Goal: Transaction & Acquisition: Purchase product/service

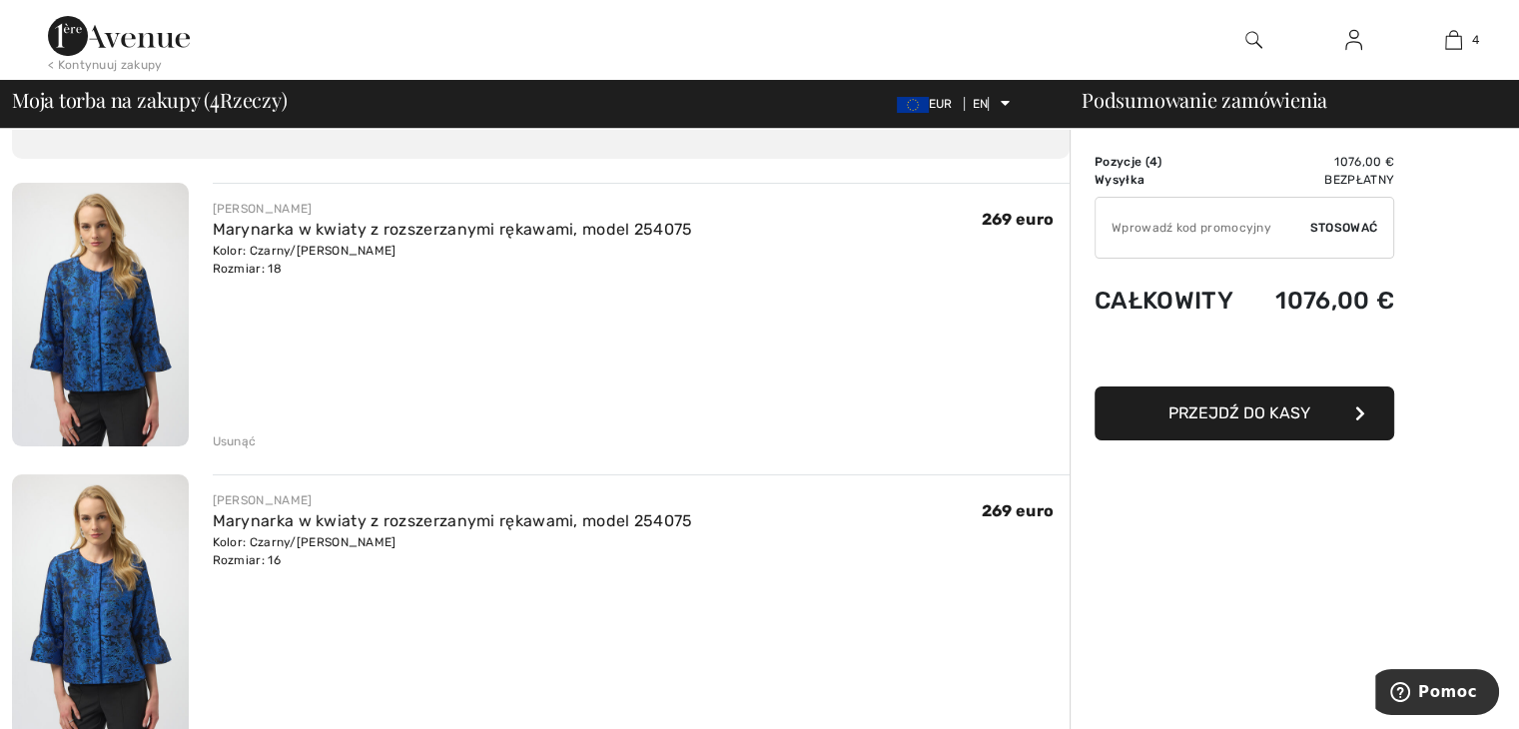
scroll to position [100, 0]
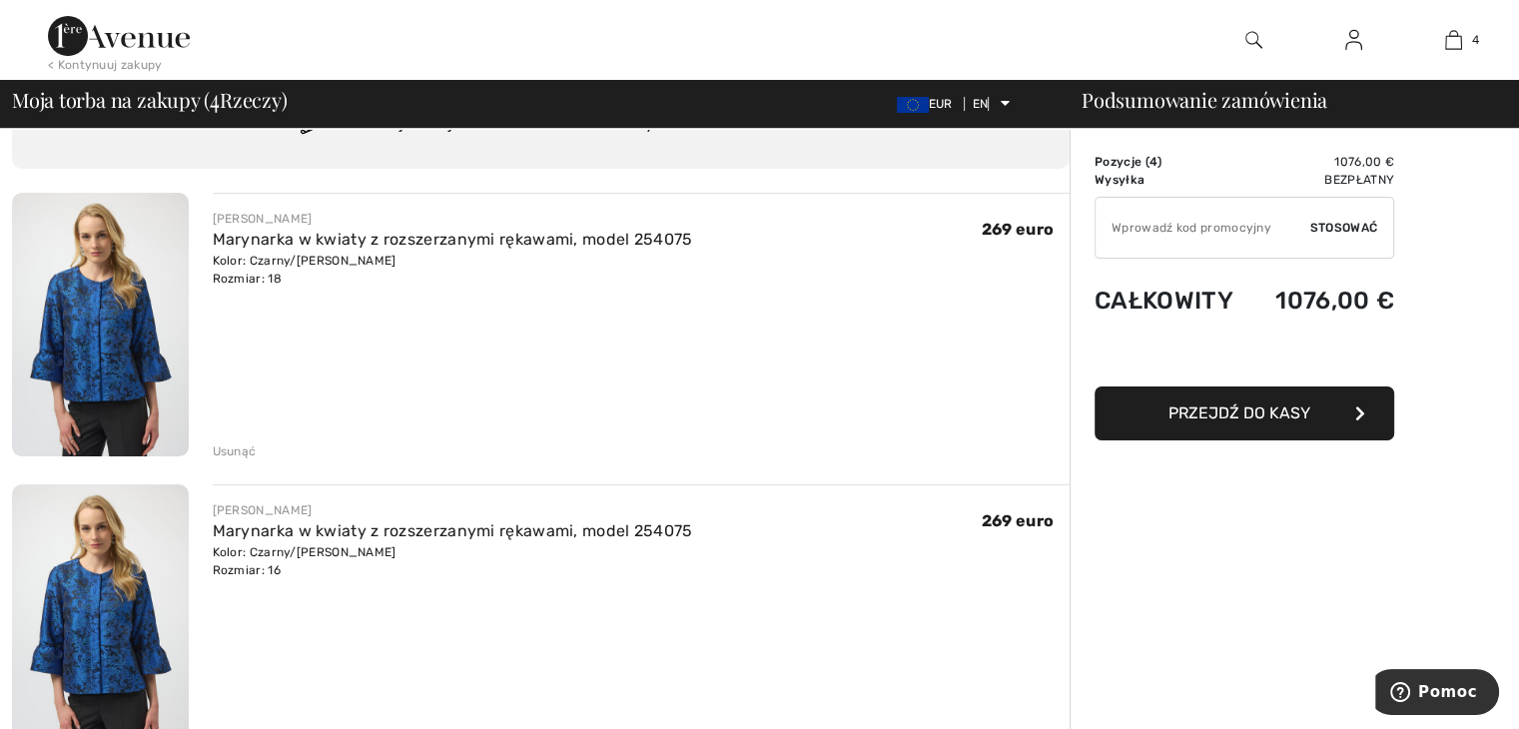
click at [245, 453] on font "Usunąć" at bounding box center [235, 451] width 44 height 14
click at [238, 449] on font "Usunąć" at bounding box center [235, 451] width 44 height 14
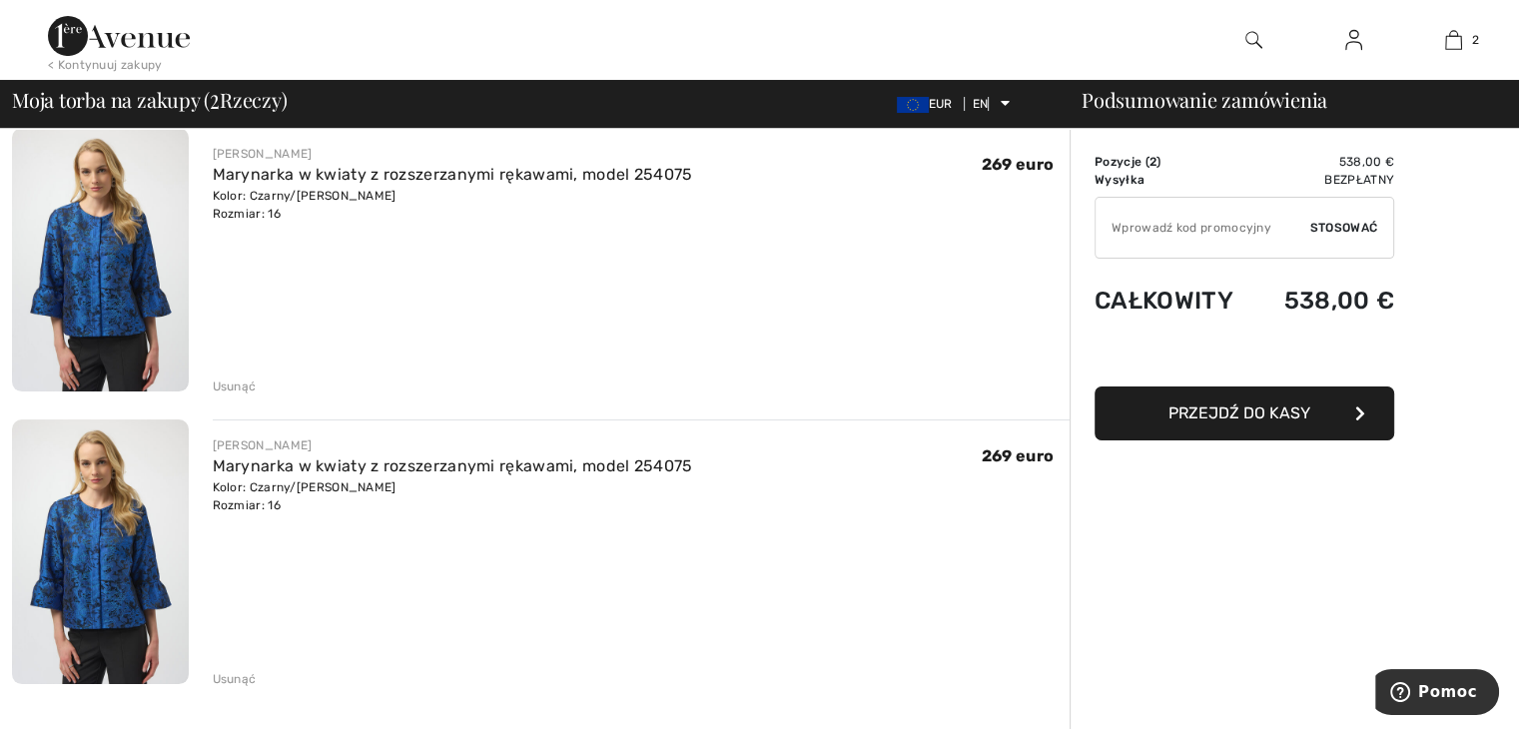
scroll to position [200, 0]
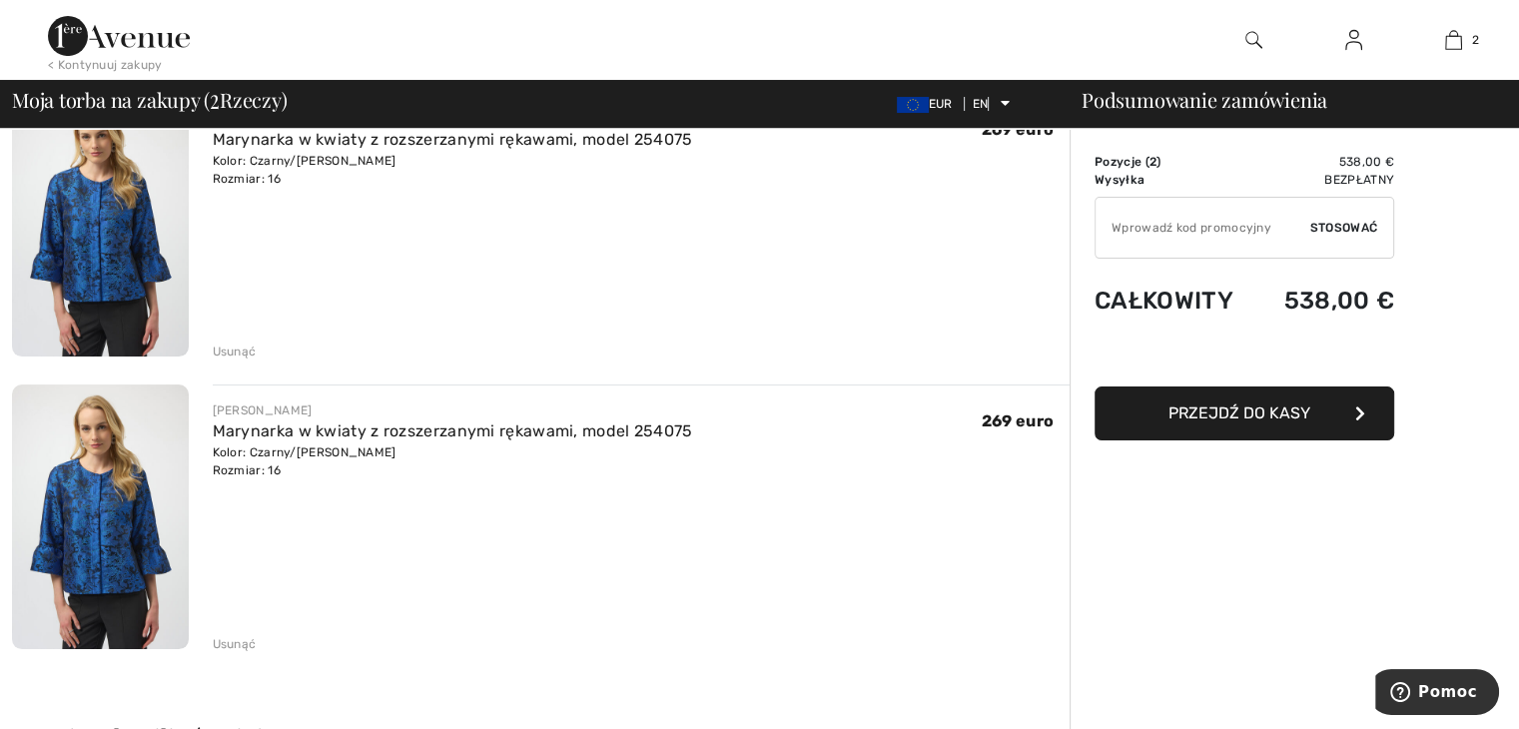
click at [233, 644] on font "Usunąć" at bounding box center [235, 644] width 44 height 14
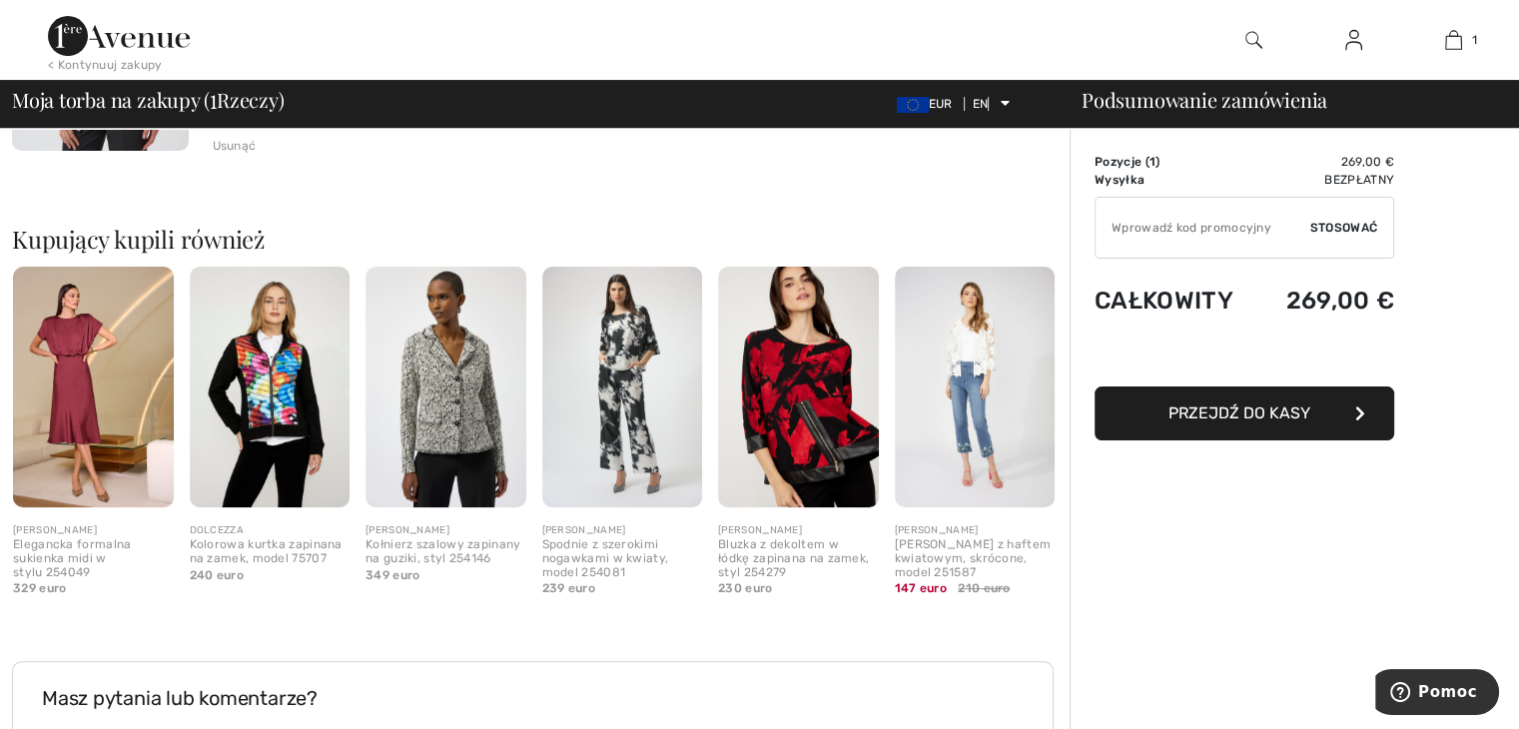
scroll to position [189, 0]
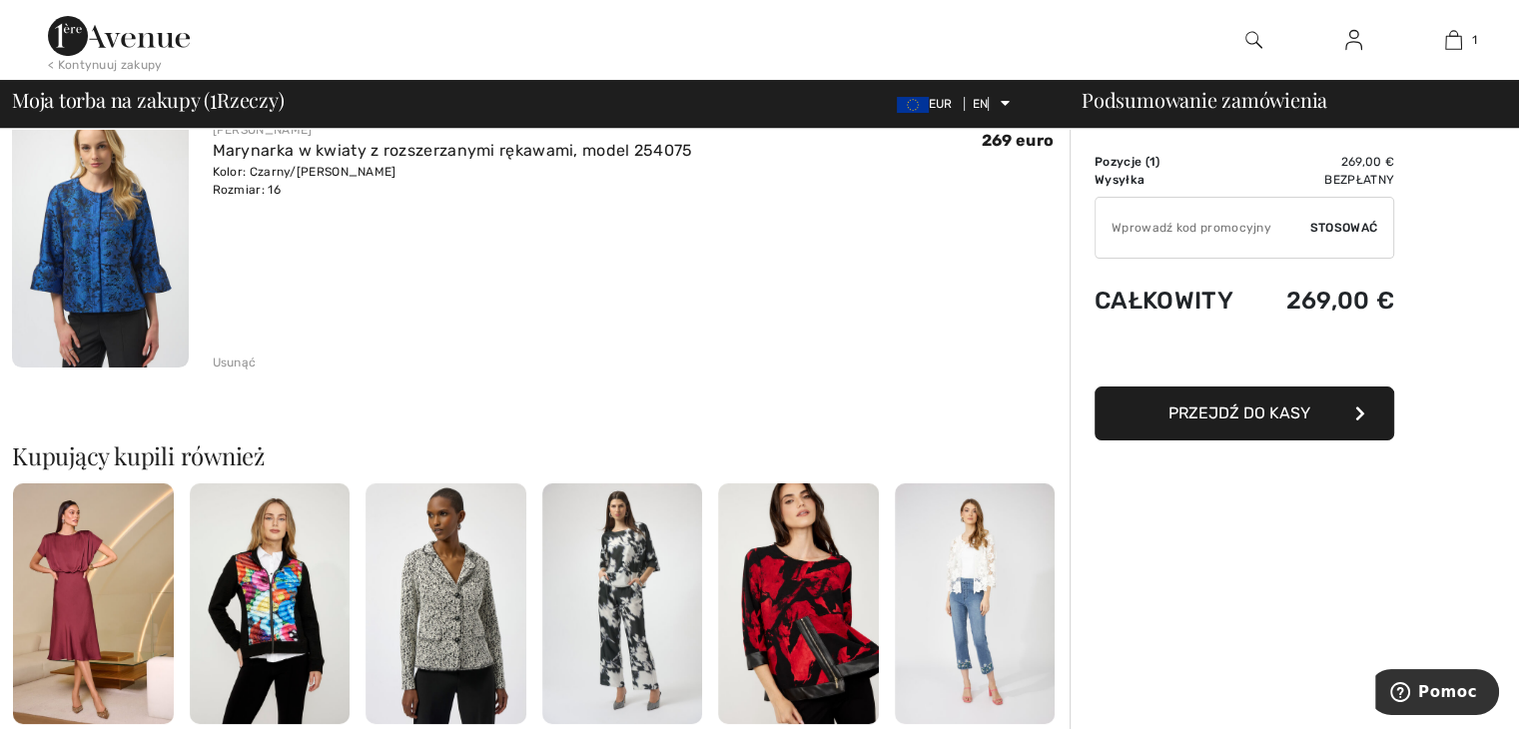
click at [1350, 411] on button "Przejdź do kasy" at bounding box center [1245, 414] width 300 height 54
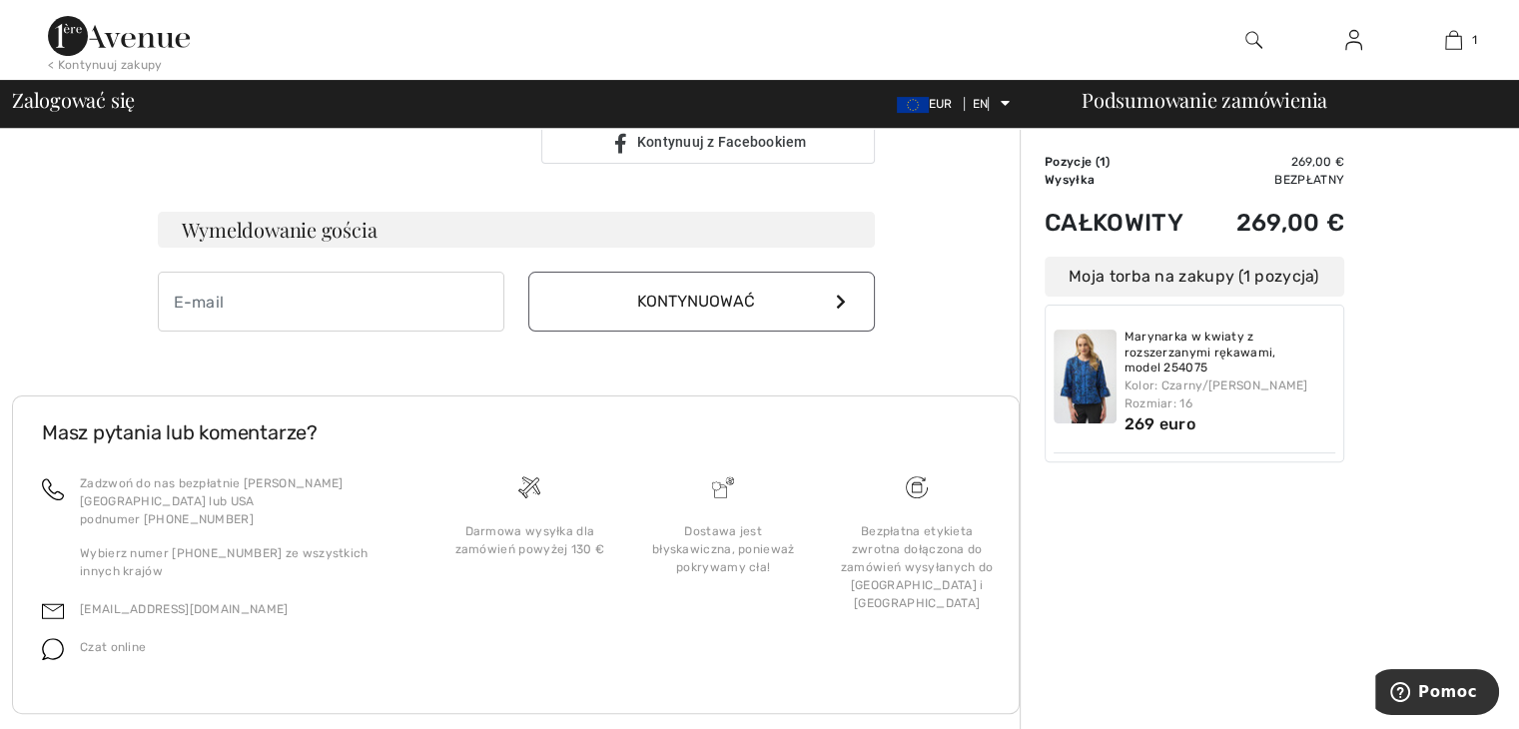
scroll to position [561, 0]
